Goal: Information Seeking & Learning: Learn about a topic

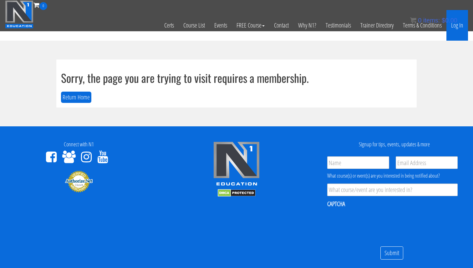
click at [459, 29] on link "Log In" at bounding box center [458, 25] width 22 height 31
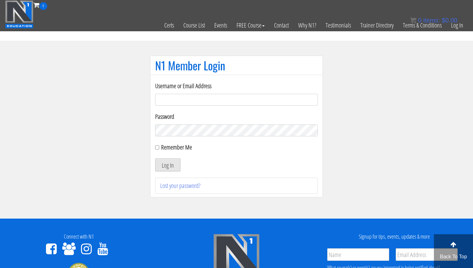
type input "[EMAIL_ADDRESS][DOMAIN_NAME]"
click at [172, 166] on button "Log In" at bounding box center [167, 164] width 25 height 13
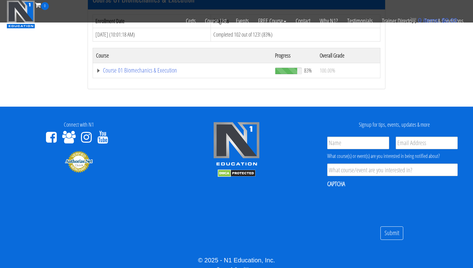
scroll to position [213, 0]
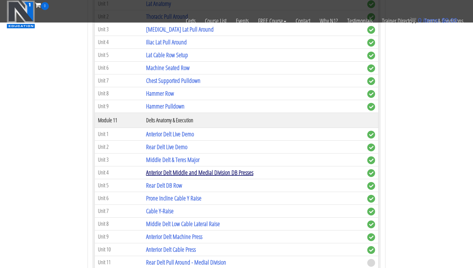
scroll to position [1263, 0]
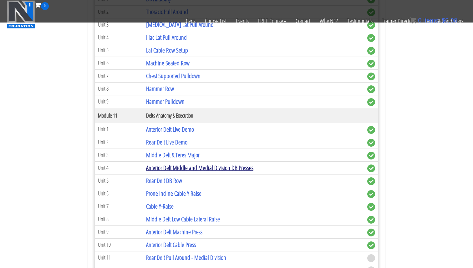
click at [178, 167] on link "Anterior Delt Middle and Medial Division DB Presses" at bounding box center [199, 168] width 107 height 8
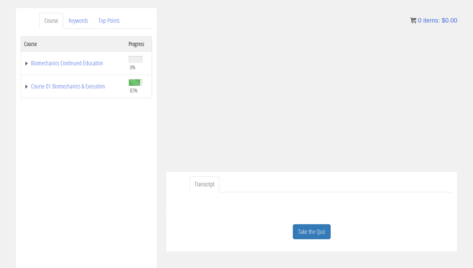
scroll to position [76, 0]
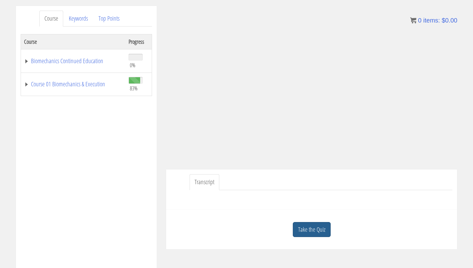
click at [324, 227] on link "Take the Quiz" at bounding box center [312, 229] width 38 height 15
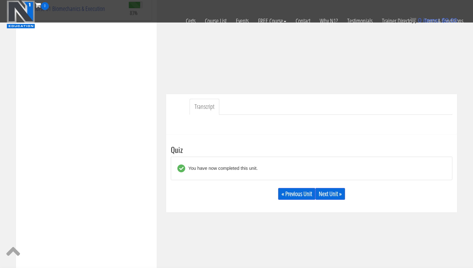
scroll to position [120, 0]
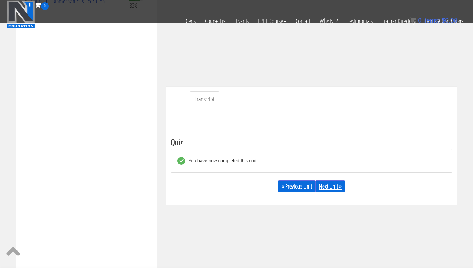
click at [329, 186] on link "Next Unit »" at bounding box center [330, 187] width 30 height 12
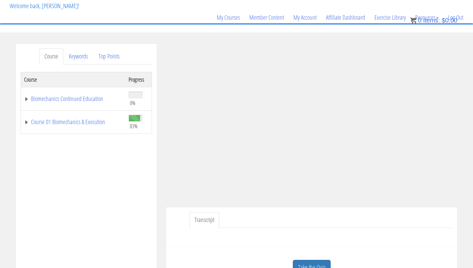
scroll to position [39, 0]
